Goal: Find specific page/section: Find specific page/section

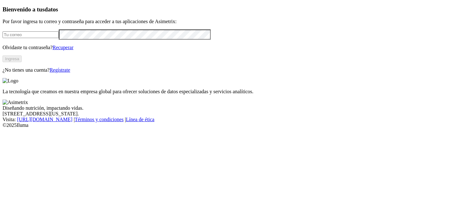
type input "[PERSON_NAME][EMAIL_ADDRESS][PERSON_NAME][DOMAIN_NAME]"
click at [22, 62] on button "Ingresa" at bounding box center [12, 59] width 19 height 7
